Goal: Information Seeking & Learning: Learn about a topic

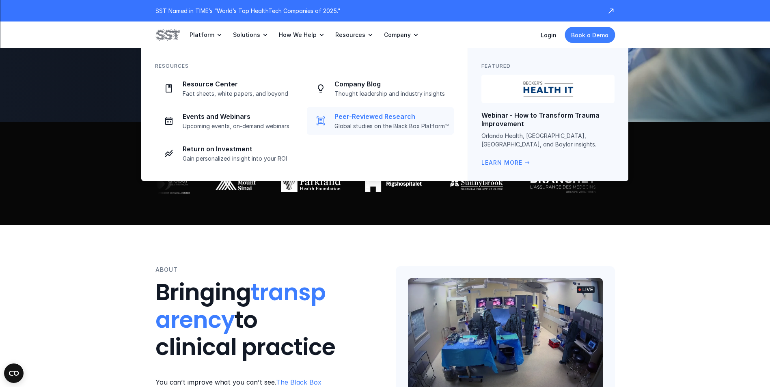
click at [382, 119] on p "Peer-Reviewed Research" at bounding box center [392, 116] width 114 height 9
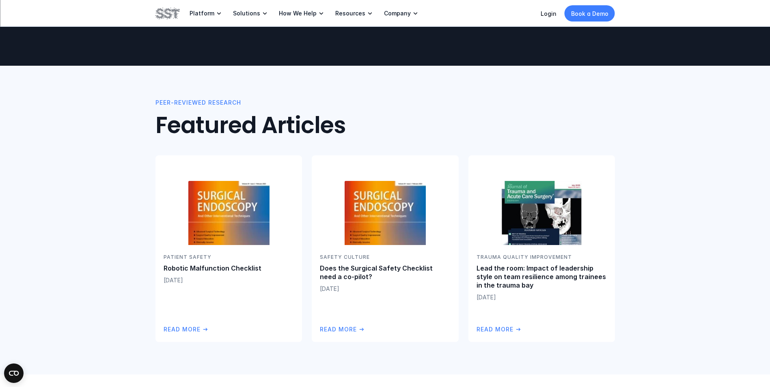
scroll to position [81, 0]
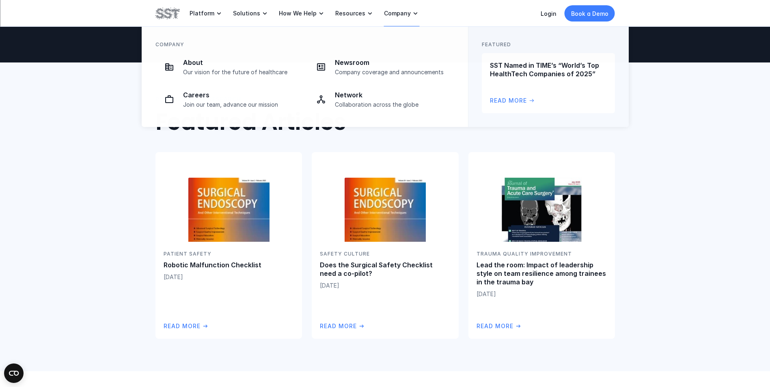
click at [384, 10] on p "Company" at bounding box center [397, 13] width 27 height 7
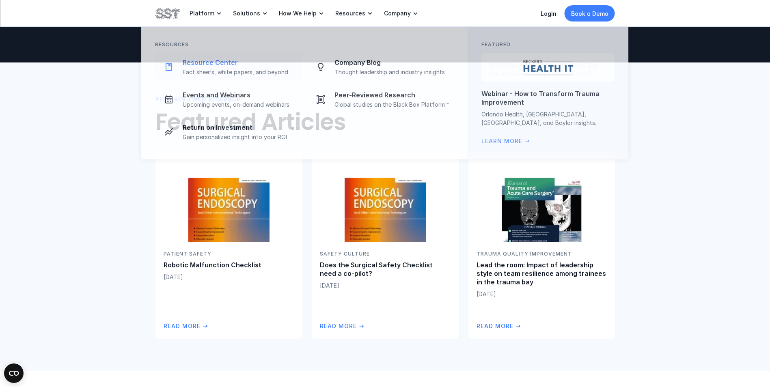
click at [238, 60] on p "Resource Center" at bounding box center [240, 62] width 114 height 9
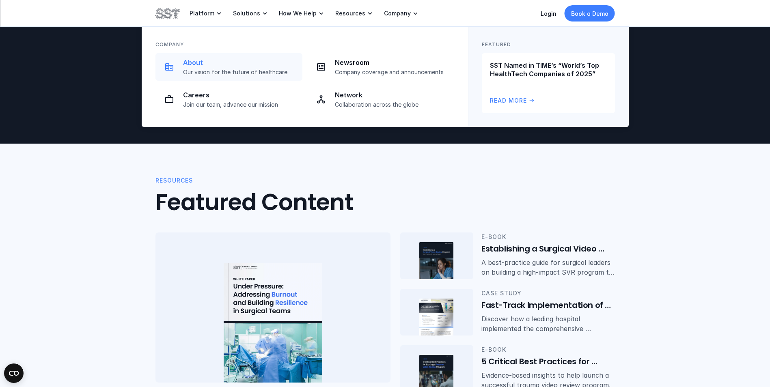
click at [261, 71] on p "Our vision for the future of healthcare" at bounding box center [240, 72] width 114 height 7
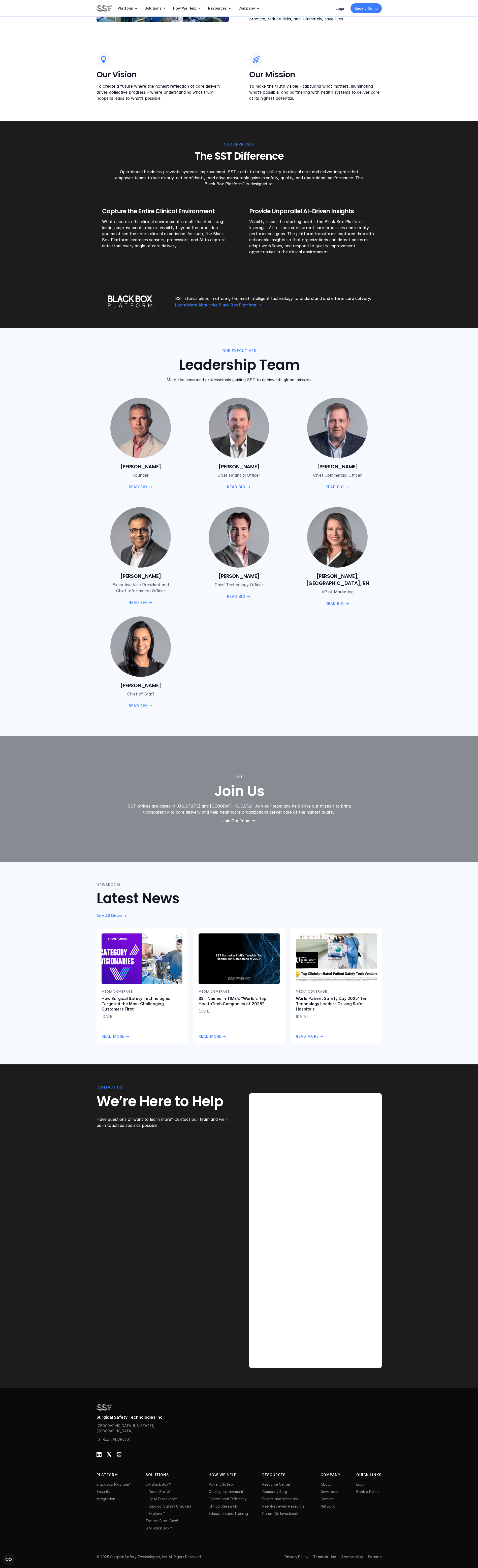
scroll to position [630, 0]
click at [257, 240] on img at bounding box center [238, 537] width 61 height 61
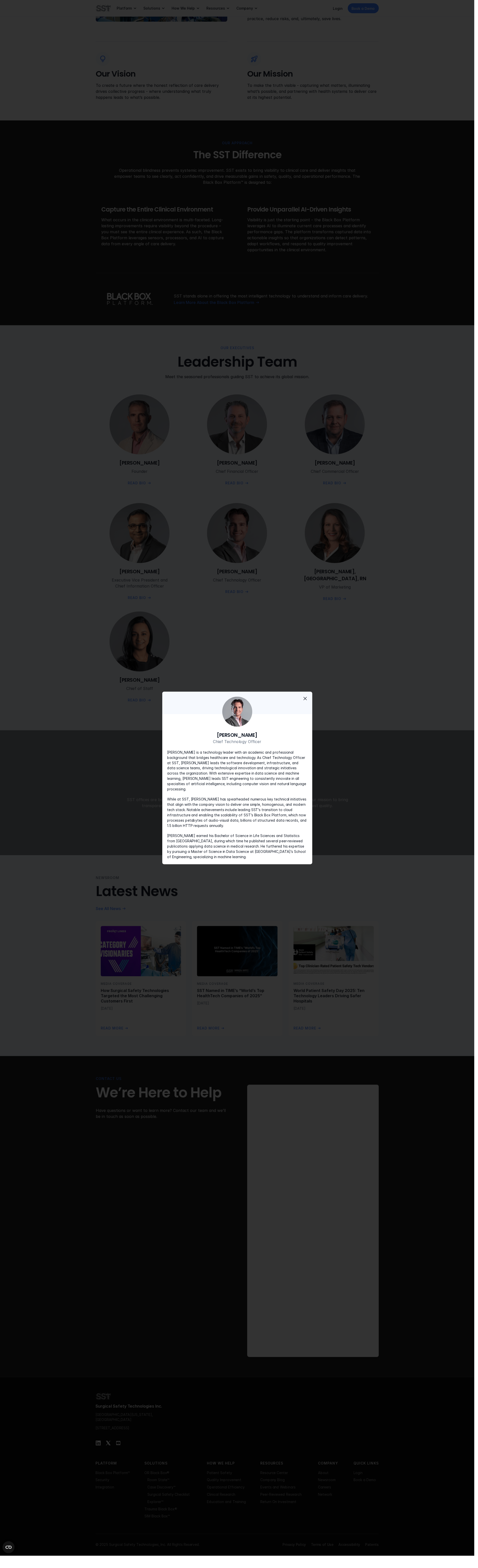
click at [310, 240] on span "close" at bounding box center [308, 704] width 6 height 6
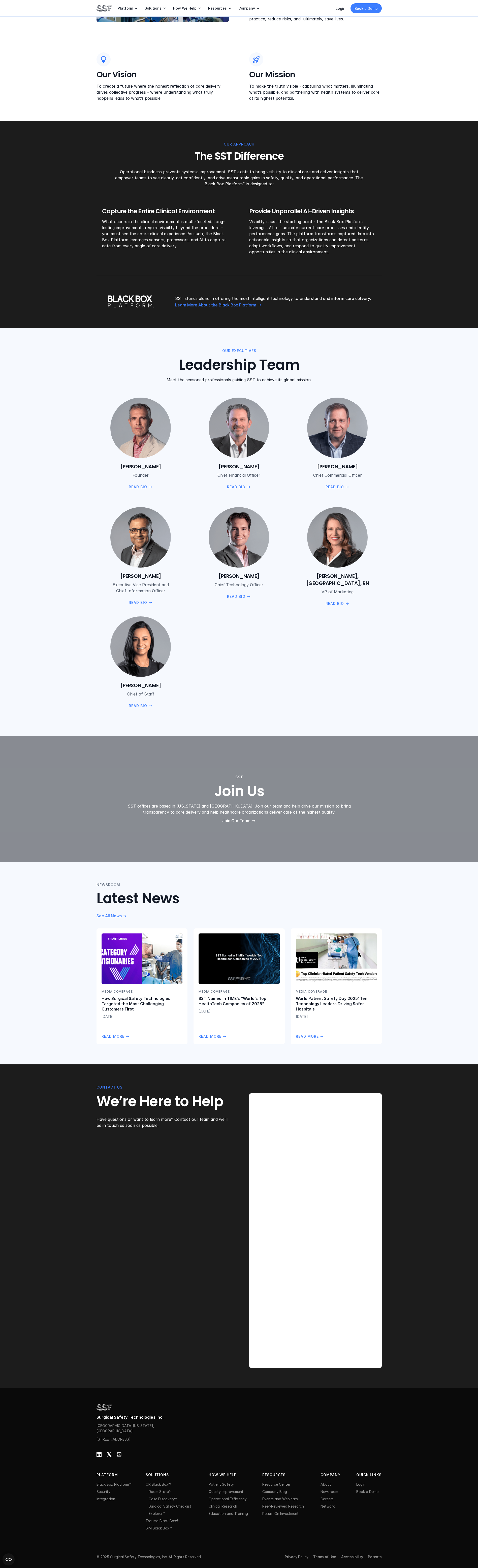
scroll to position [1083, 0]
drag, startPoint x: 343, startPoint y: 154, endPoint x: 418, endPoint y: 118, distance: 83.2
click at [418, 240] on div "Newsroom Latest News See All News Media Coverage How Surgical Safety Technologi…" at bounding box center [239, 963] width 478 height 202
